Goal: Find specific page/section: Locate a particular part of the current website

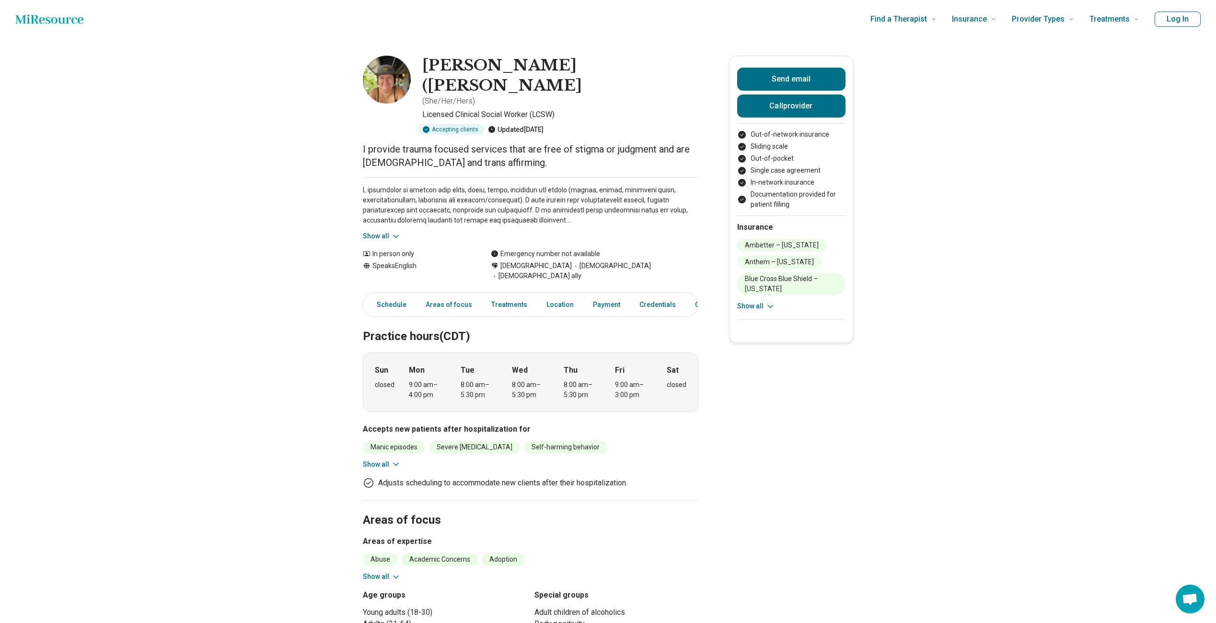
click at [392, 231] on button "Show all" at bounding box center [382, 236] width 38 height 10
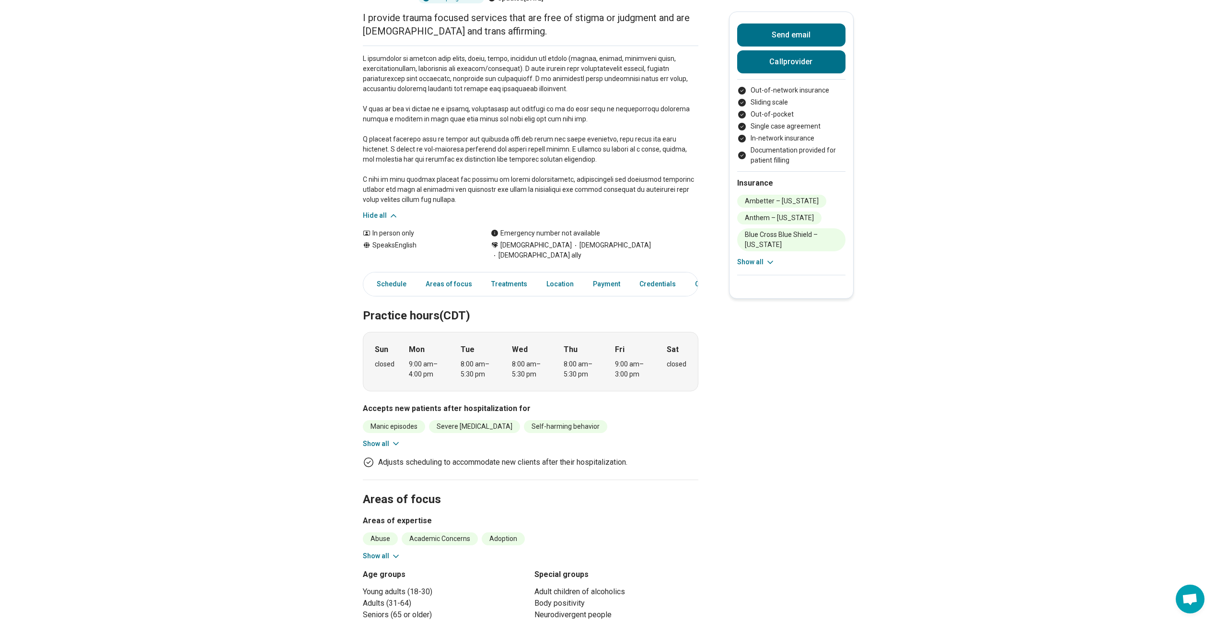
scroll to position [240, 0]
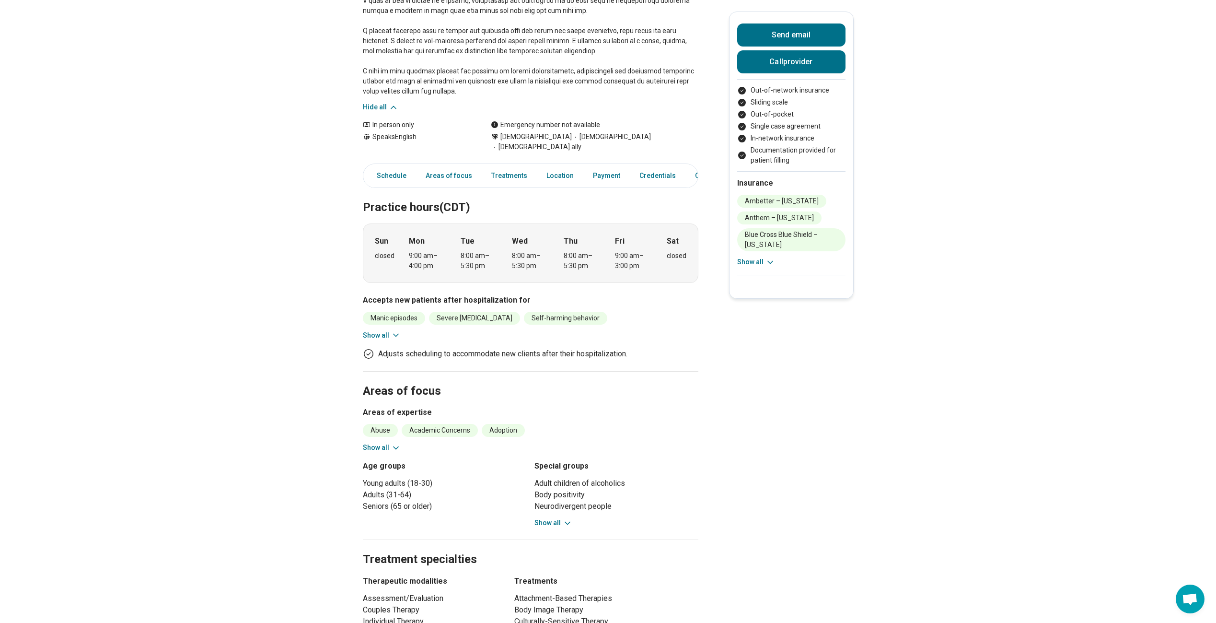
click at [394, 312] on div "Manic episodes Severe depression Self-harming behavior Suicidal intent or a pla…" at bounding box center [531, 326] width 336 height 29
click at [397, 334] on icon at bounding box center [396, 335] width 5 height 2
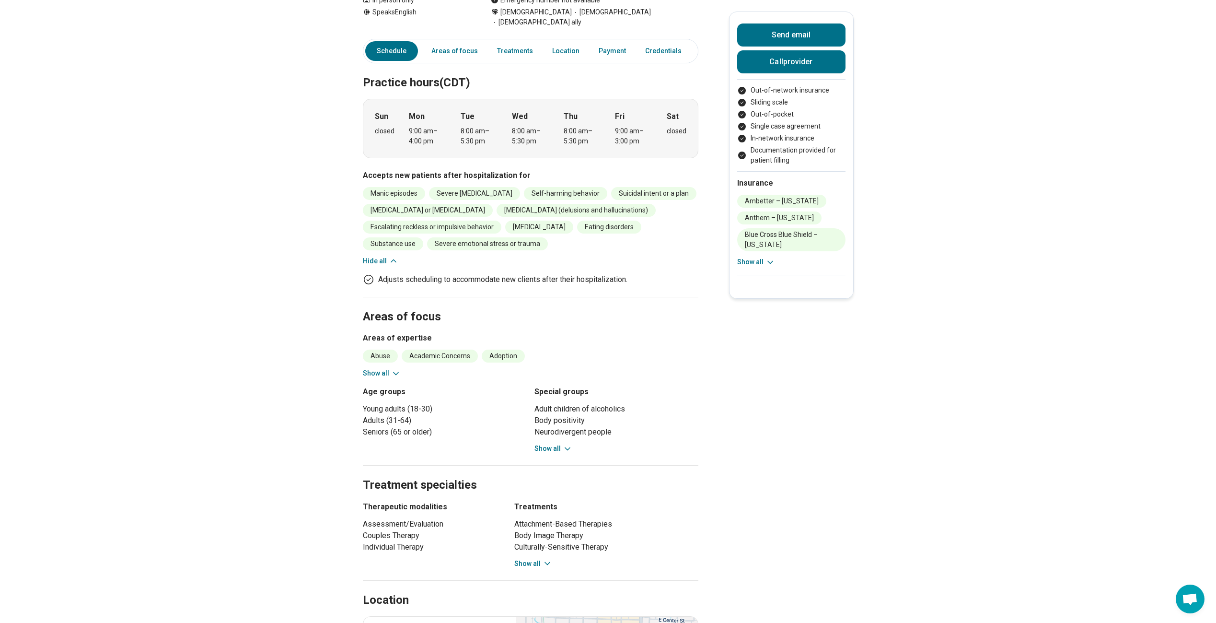
scroll to position [384, 0]
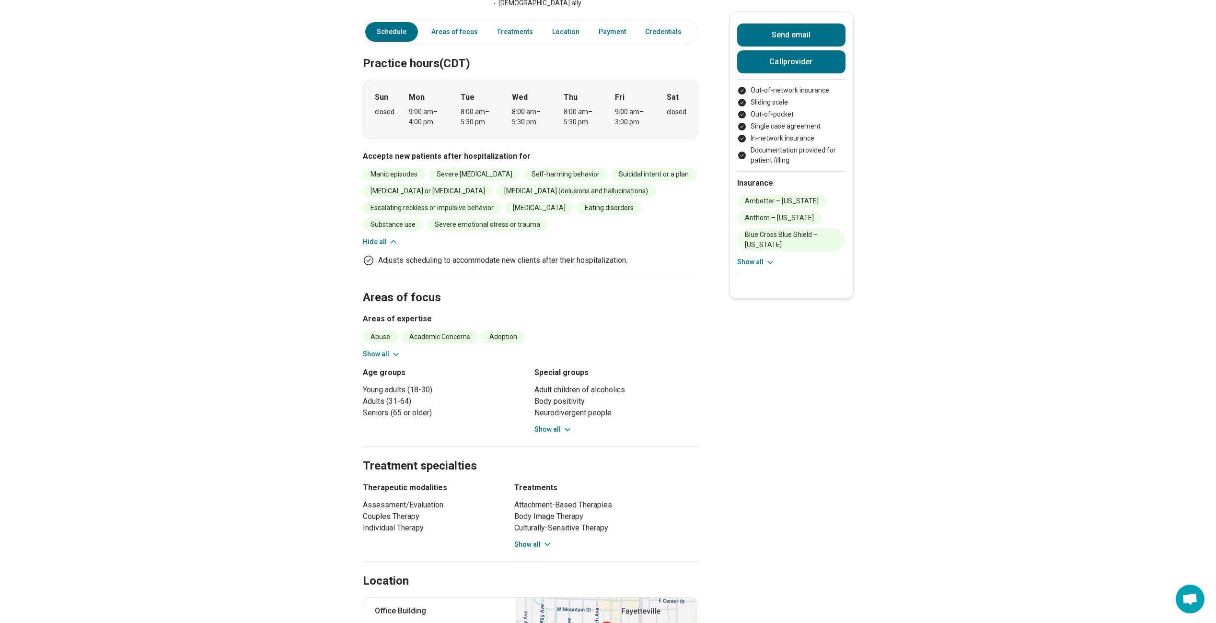
click at [389, 349] on button "Show all" at bounding box center [382, 354] width 38 height 10
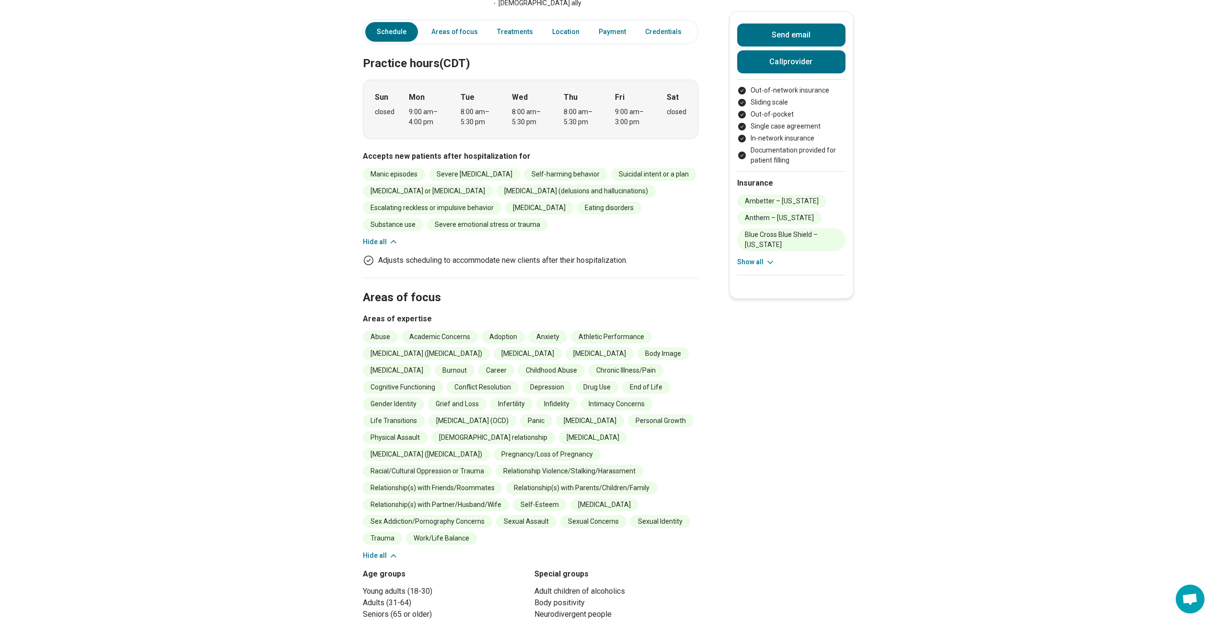
drag, startPoint x: 560, startPoint y: 581, endPoint x: 561, endPoint y: 587, distance: 5.8
click at [561, 587] on div "Adult children of alcoholics Body positivity Neurodivergent people People who a…" at bounding box center [617, 610] width 164 height 50
click at [561, 622] on button "Show all" at bounding box center [554, 631] width 38 height 10
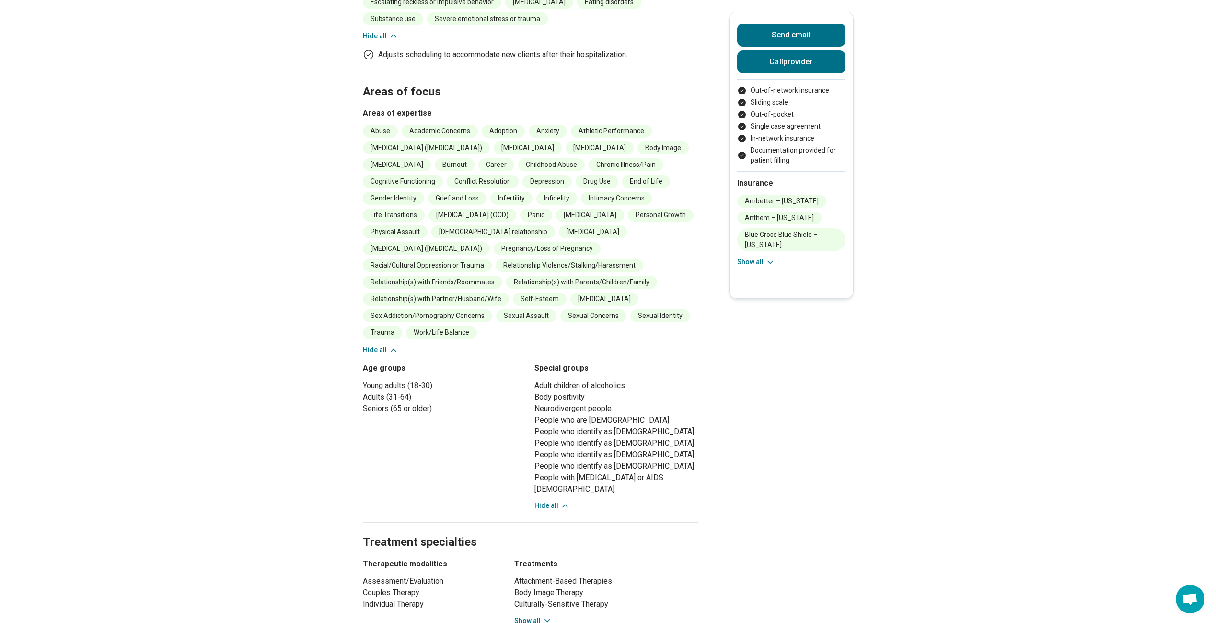
scroll to position [671, 0]
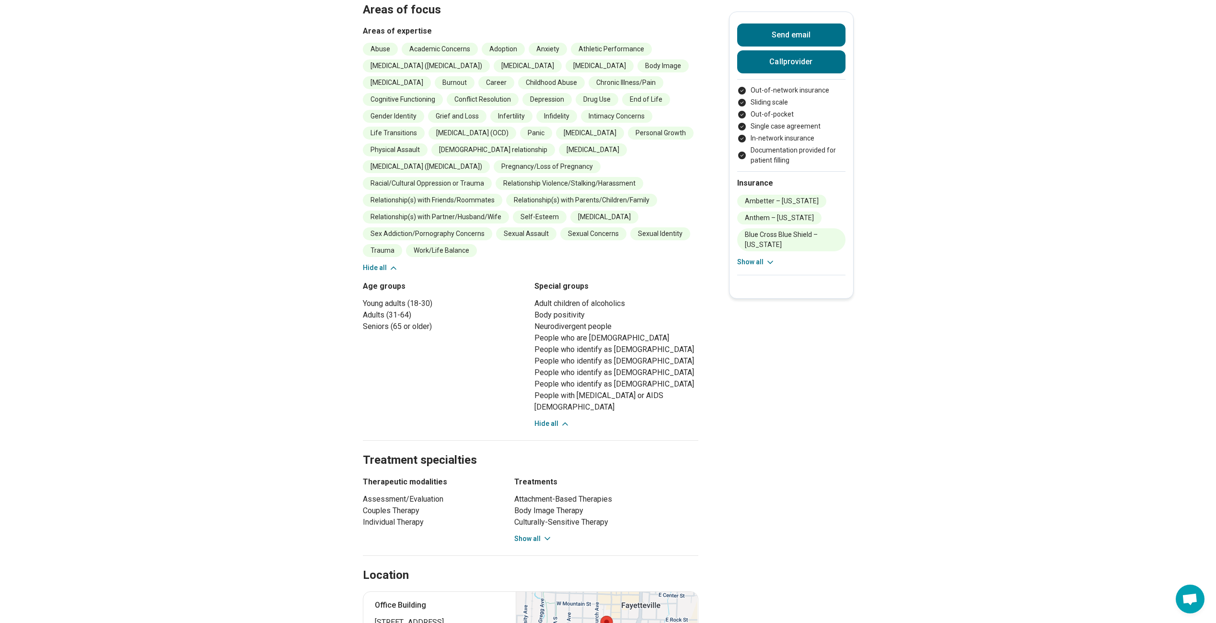
click at [546, 534] on icon at bounding box center [548, 539] width 10 height 10
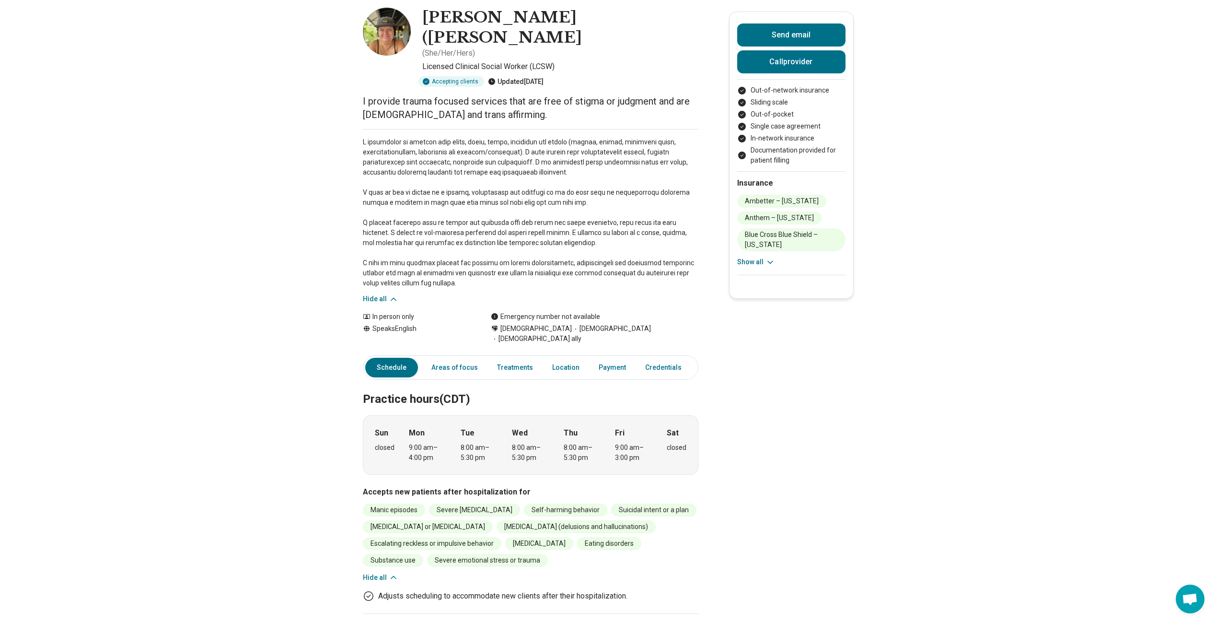
scroll to position [0, 0]
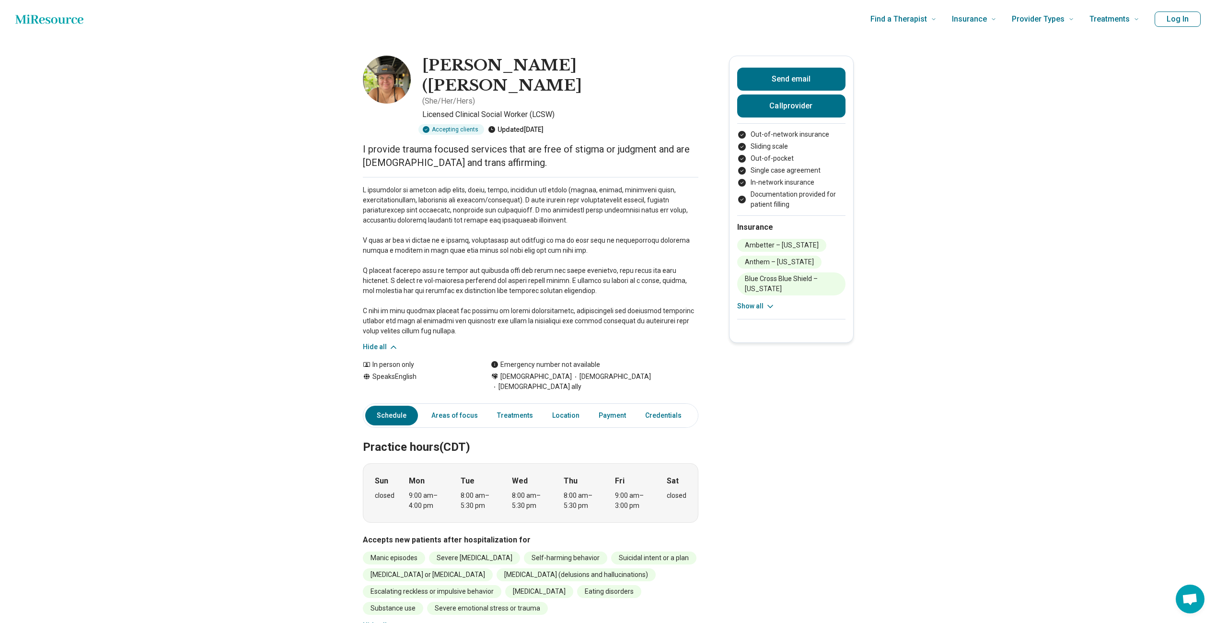
click at [767, 306] on button "Show all" at bounding box center [756, 306] width 38 height 10
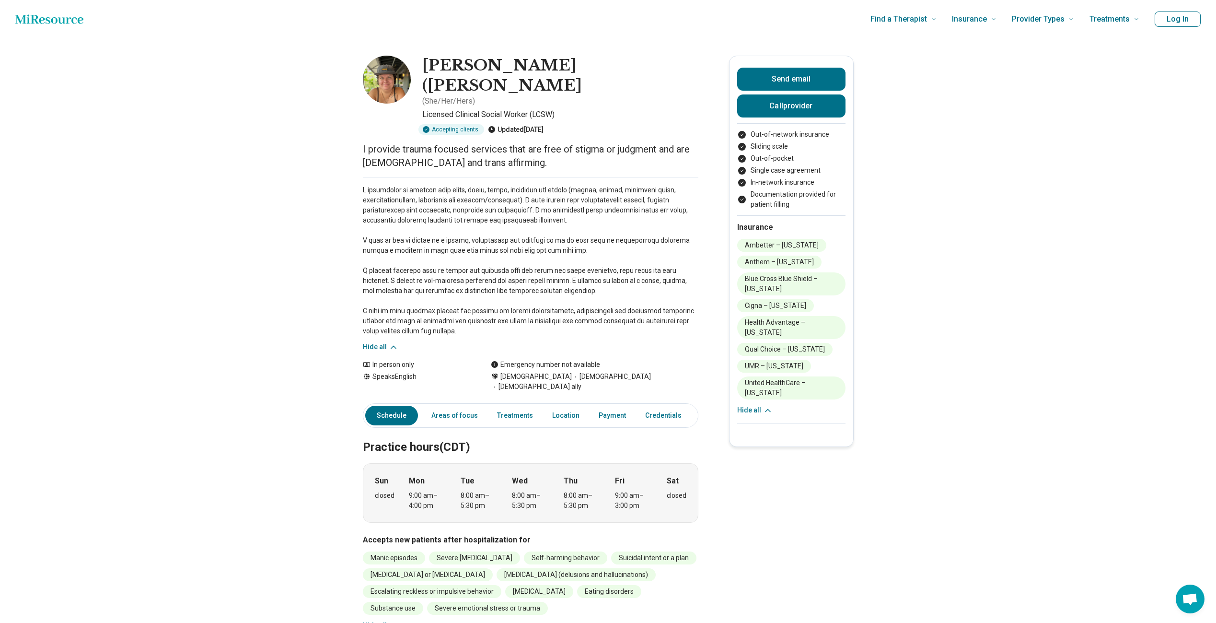
click at [547, 406] on link "Location" at bounding box center [566, 416] width 39 height 20
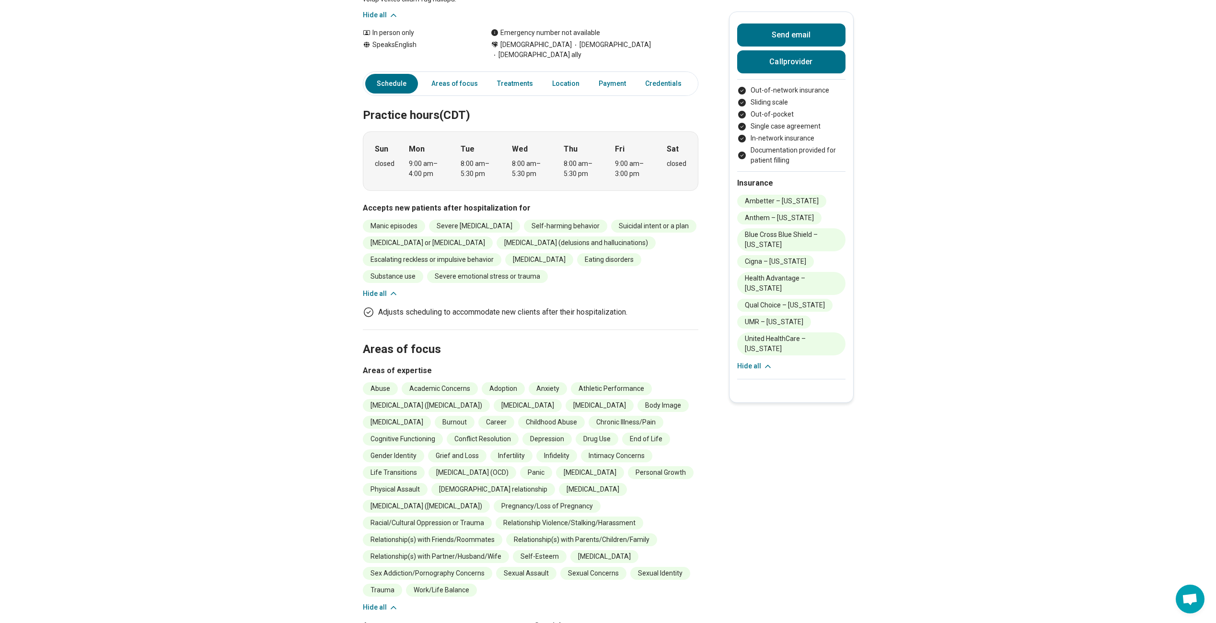
scroll to position [336, 0]
